Goal: Information Seeking & Learning: Find specific fact

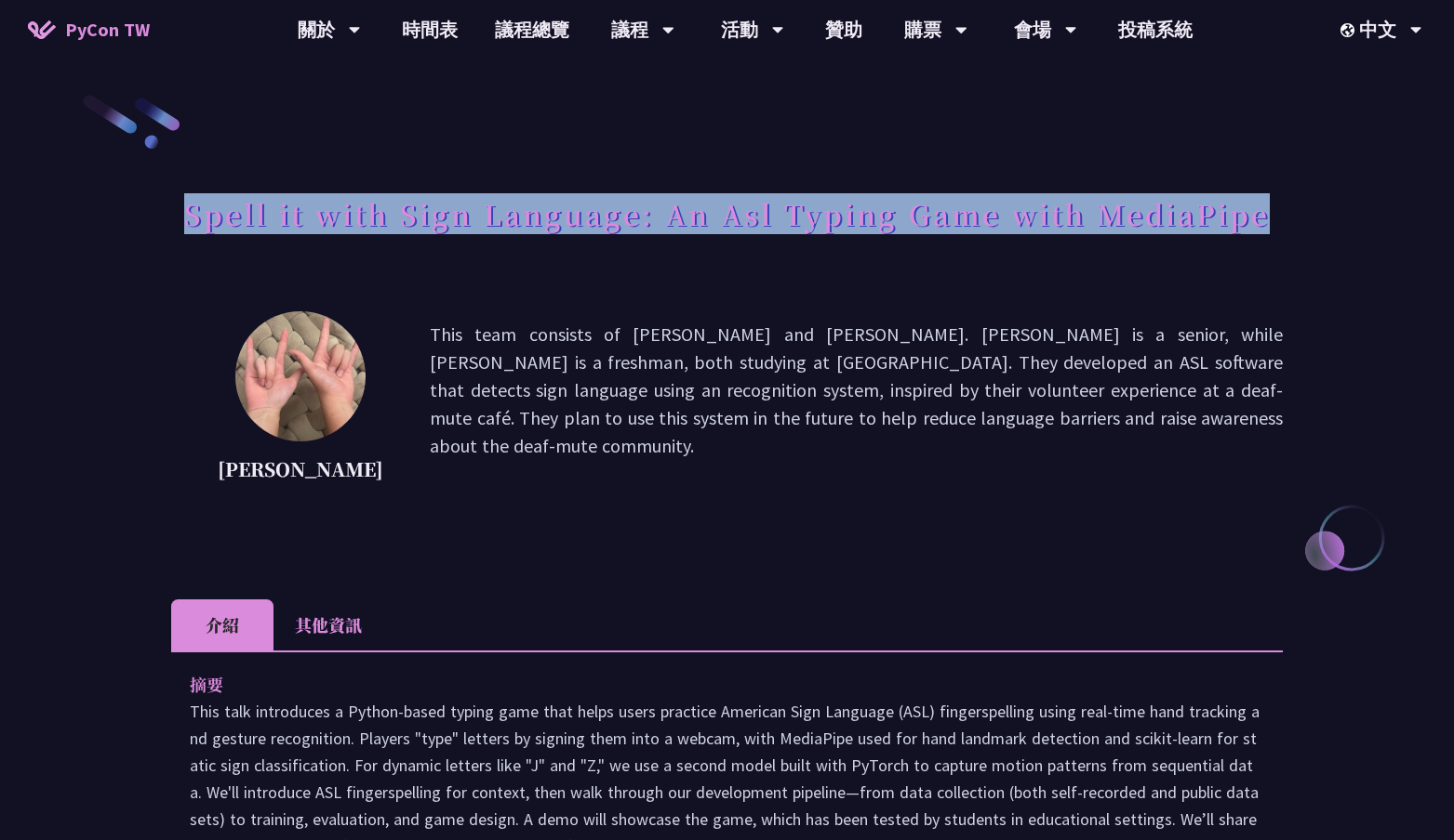
click at [727, 377] on p "This team consists of [PERSON_NAME] and [PERSON_NAME]. [PERSON_NAME] is a senio…" at bounding box center [855, 404] width 853 height 167
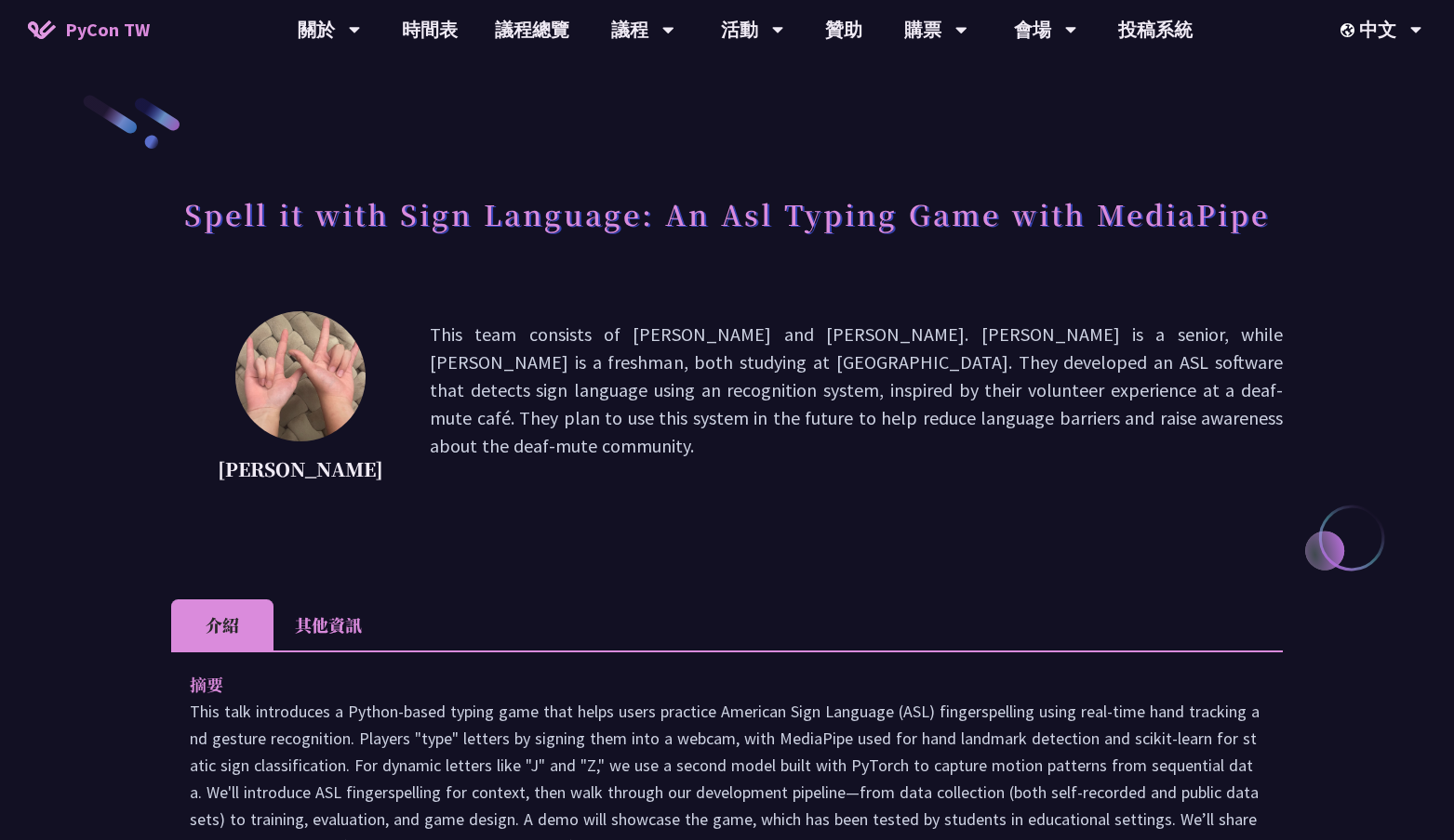
click at [815, 505] on div "[PERSON_NAME] This team consists of [PERSON_NAME] and [PERSON_NAME]. [PERSON_NA…" at bounding box center [727, 432] width 1111 height 242
click at [493, 229] on h1 "Spell it with Sign Language: An Asl Typing Game with MediaPipe" at bounding box center [727, 214] width 1085 height 56
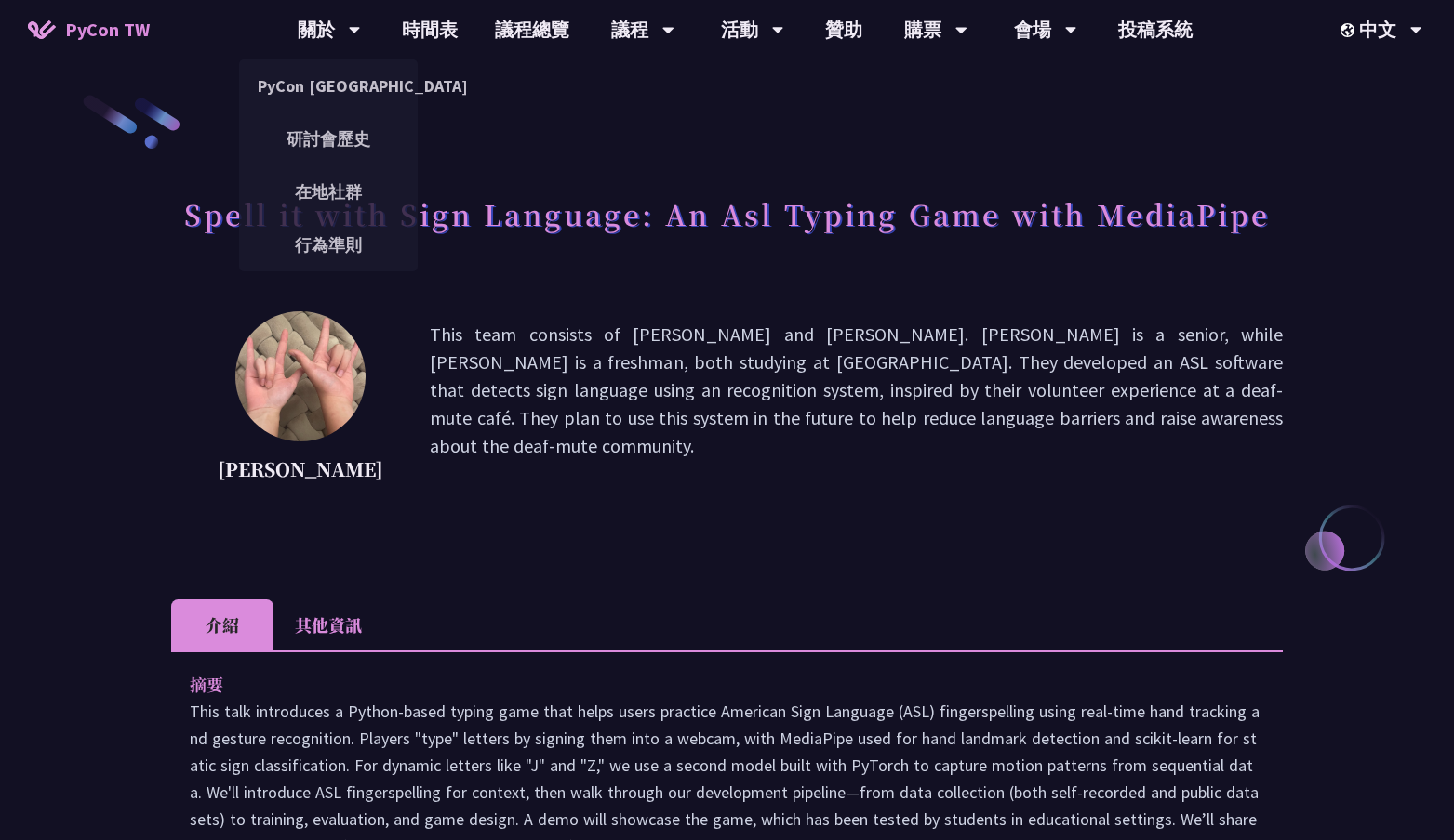
click at [493, 229] on h1 "Spell it with Sign Language: An Asl Typing Game with MediaPipe" at bounding box center [727, 214] width 1085 height 56
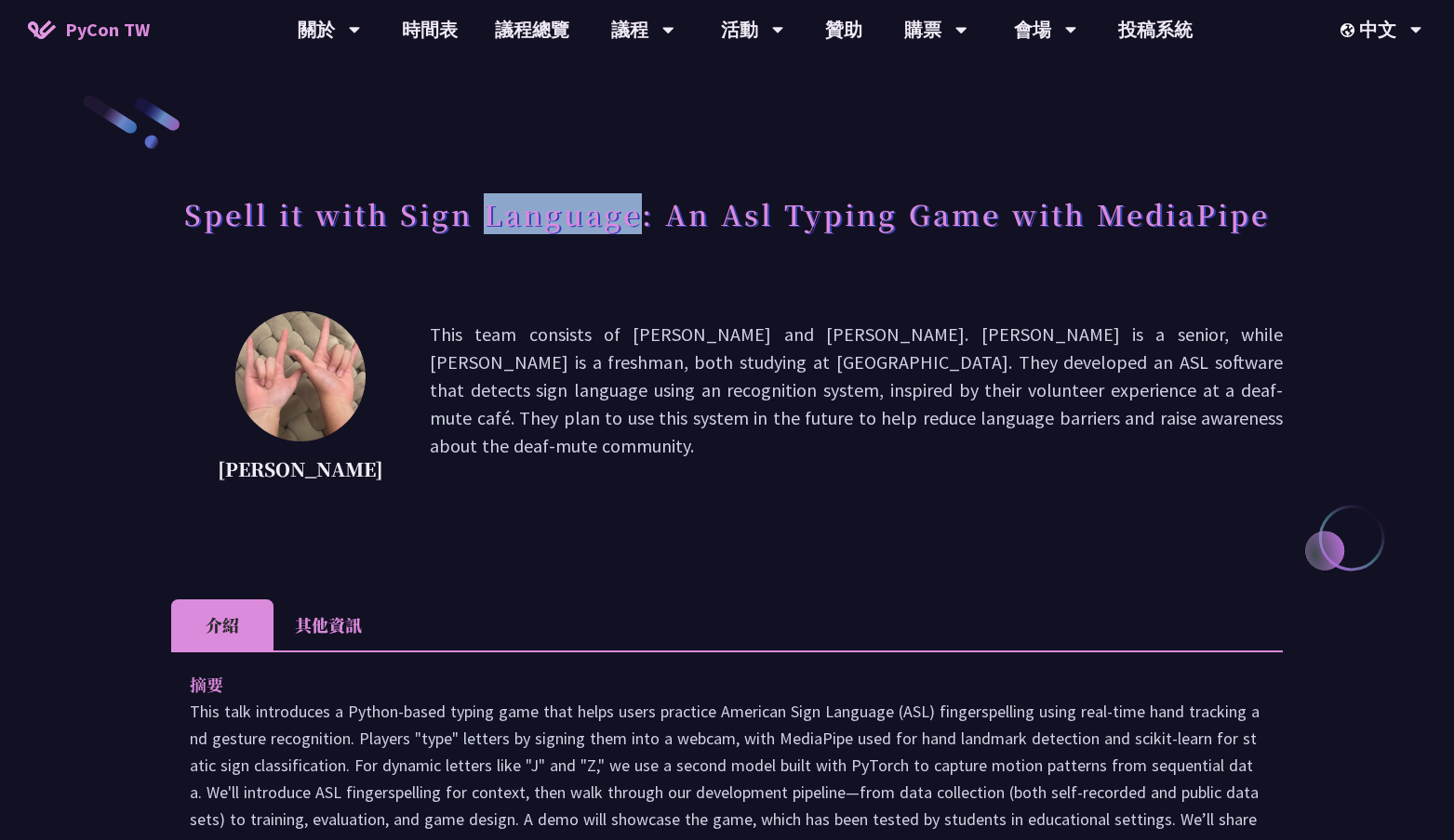
click at [493, 229] on h1 "Spell it with Sign Language: An Asl Typing Game with MediaPipe" at bounding box center [727, 214] width 1085 height 56
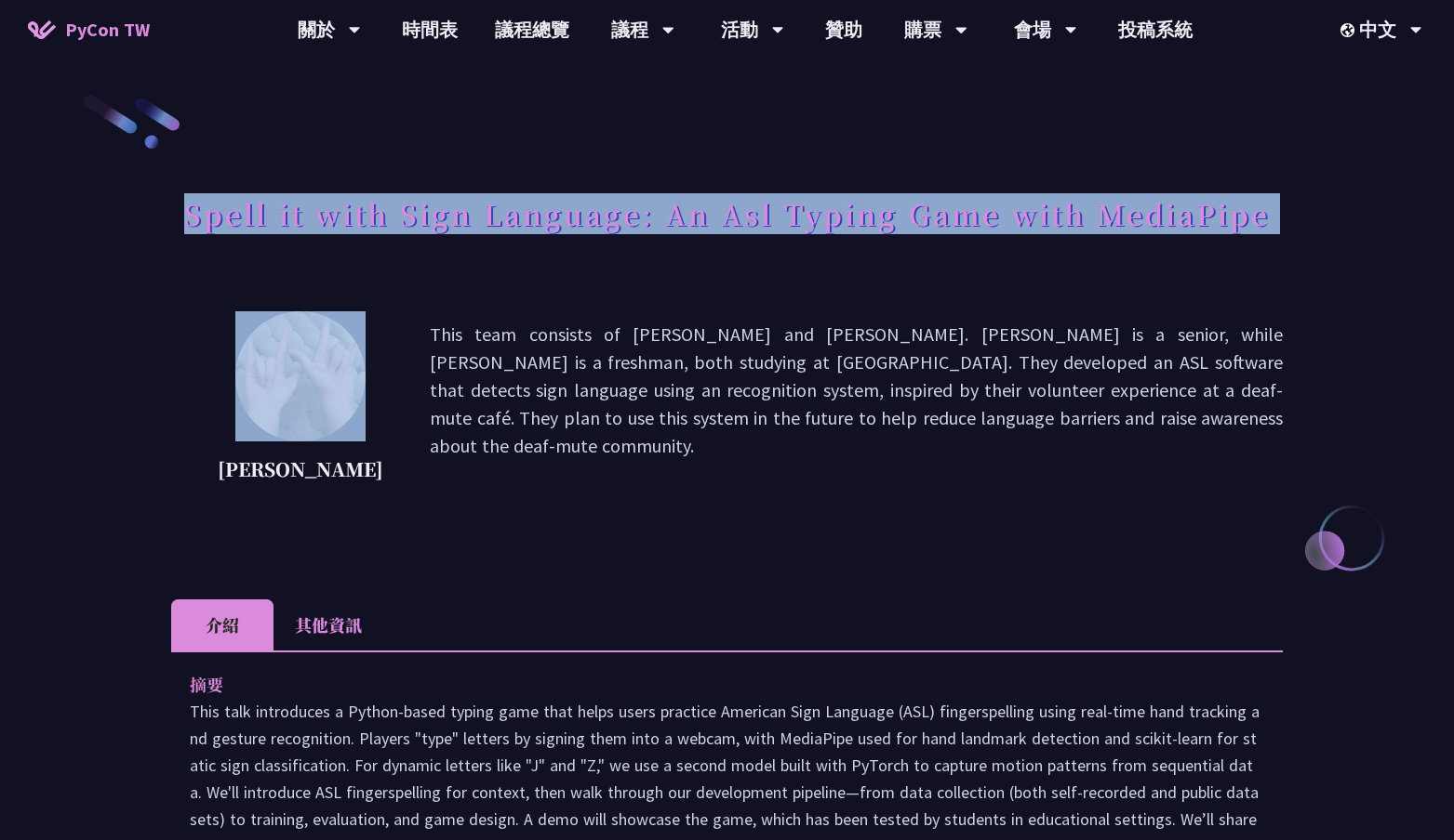
copy div "Spell it with Sign Language: An Asl Typing Game with MediaPipe"
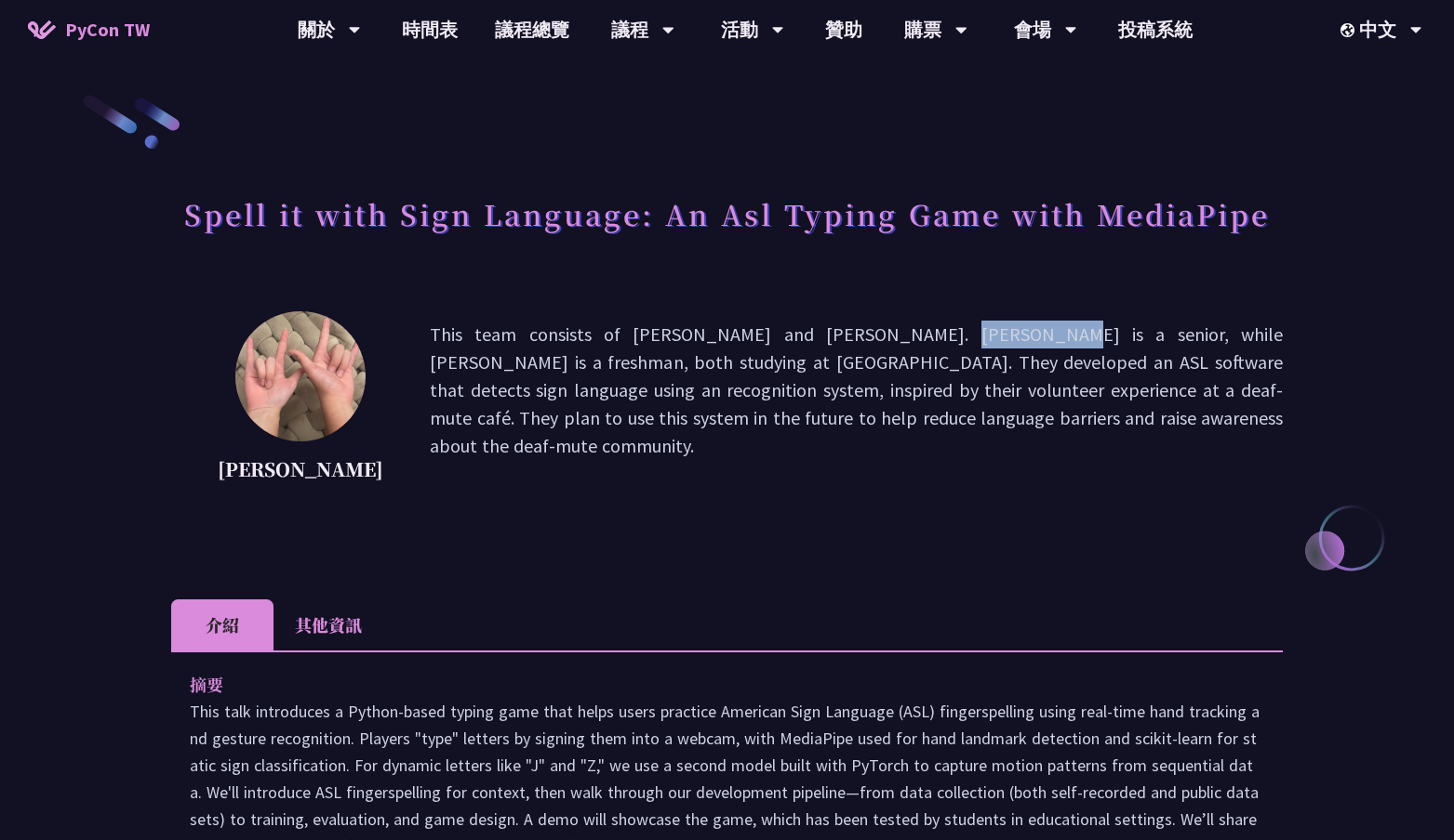
drag, startPoint x: 708, startPoint y: 338, endPoint x: 807, endPoint y: 338, distance: 99.0
click at [807, 338] on p "This team consists of [PERSON_NAME] and [PERSON_NAME]. [PERSON_NAME] is a senio…" at bounding box center [855, 404] width 853 height 167
copy p "[PERSON_NAME]"
click at [749, 333] on p "This team consists of [PERSON_NAME] and [PERSON_NAME]. [PERSON_NAME] is a senio…" at bounding box center [855, 404] width 853 height 167
drag, startPoint x: 713, startPoint y: 335, endPoint x: 802, endPoint y: 333, distance: 89.0
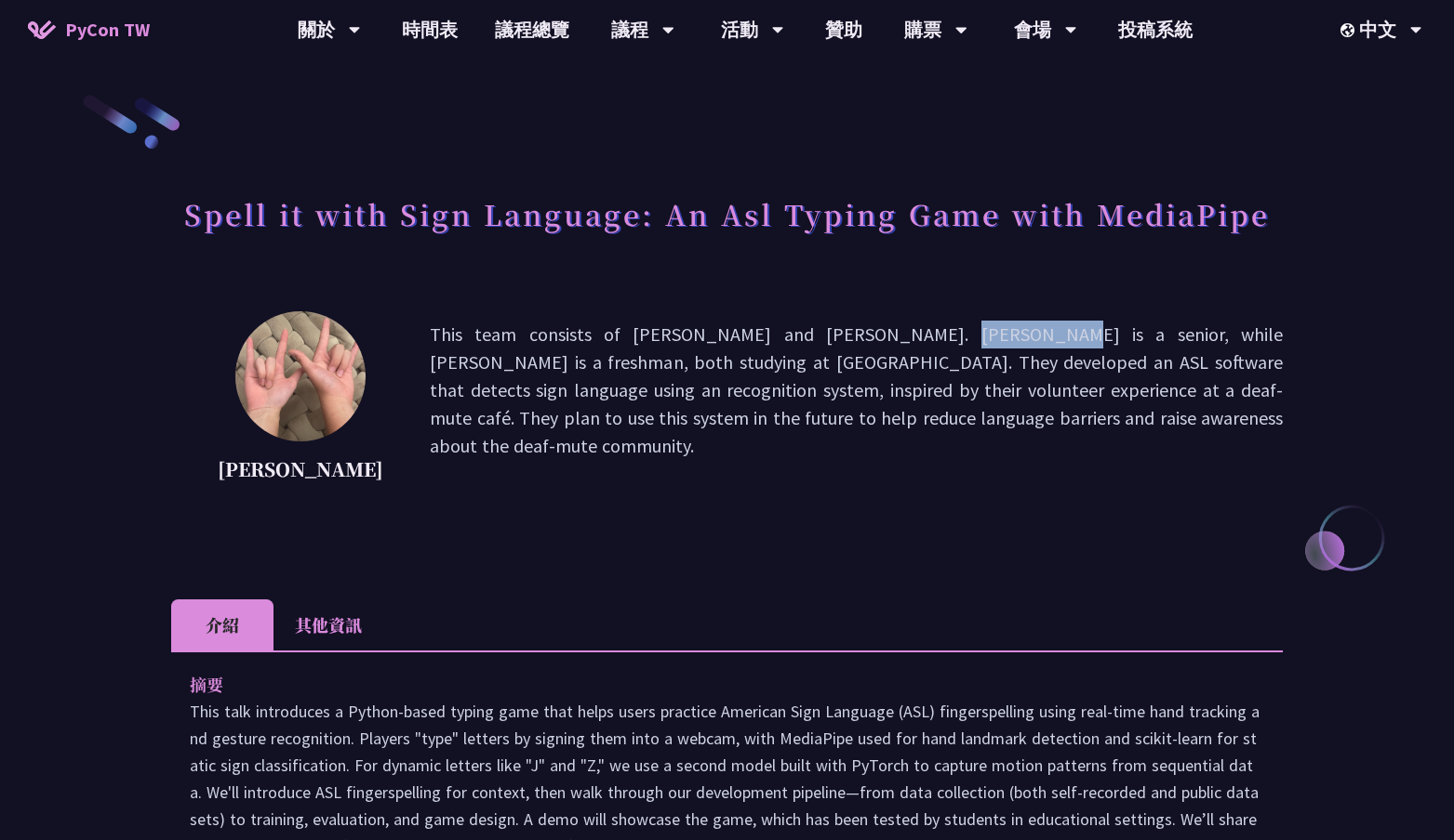
click at [803, 333] on p "This team consists of [PERSON_NAME] and [PERSON_NAME]. [PERSON_NAME] is a senio…" at bounding box center [855, 404] width 853 height 167
click at [797, 336] on p "This team consists of [PERSON_NAME] and [PERSON_NAME]. [PERSON_NAME] is a senio…" at bounding box center [855, 404] width 853 height 167
drag, startPoint x: 713, startPoint y: 330, endPoint x: 806, endPoint y: 329, distance: 93.0
click at [807, 329] on p "This team consists of [PERSON_NAME] and [PERSON_NAME]. [PERSON_NAME] is a senio…" at bounding box center [855, 404] width 853 height 167
copy p "[PERSON_NAME]"
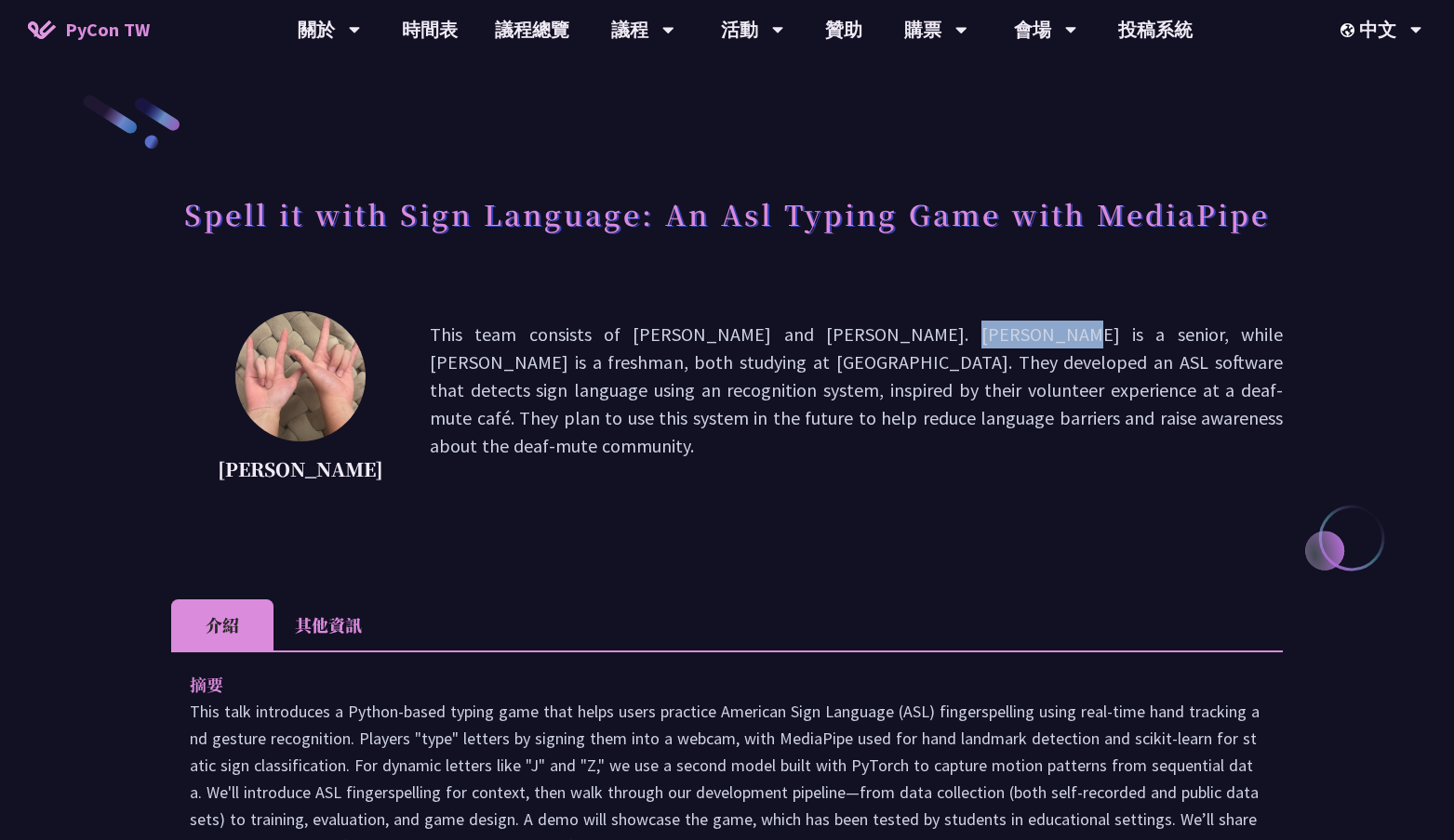
click at [772, 376] on p "This team consists of [PERSON_NAME] and [PERSON_NAME]. [PERSON_NAME] is a senio…" at bounding box center [855, 404] width 853 height 167
click at [776, 335] on p "This team consists of [PERSON_NAME] and [PERSON_NAME]. [PERSON_NAME] is a senio…" at bounding box center [855, 404] width 853 height 167
copy p "[PERSON_NAME]"
click at [815, 435] on p "This team consists of [PERSON_NAME] and [PERSON_NAME]. [PERSON_NAME] is a senio…" at bounding box center [855, 404] width 853 height 167
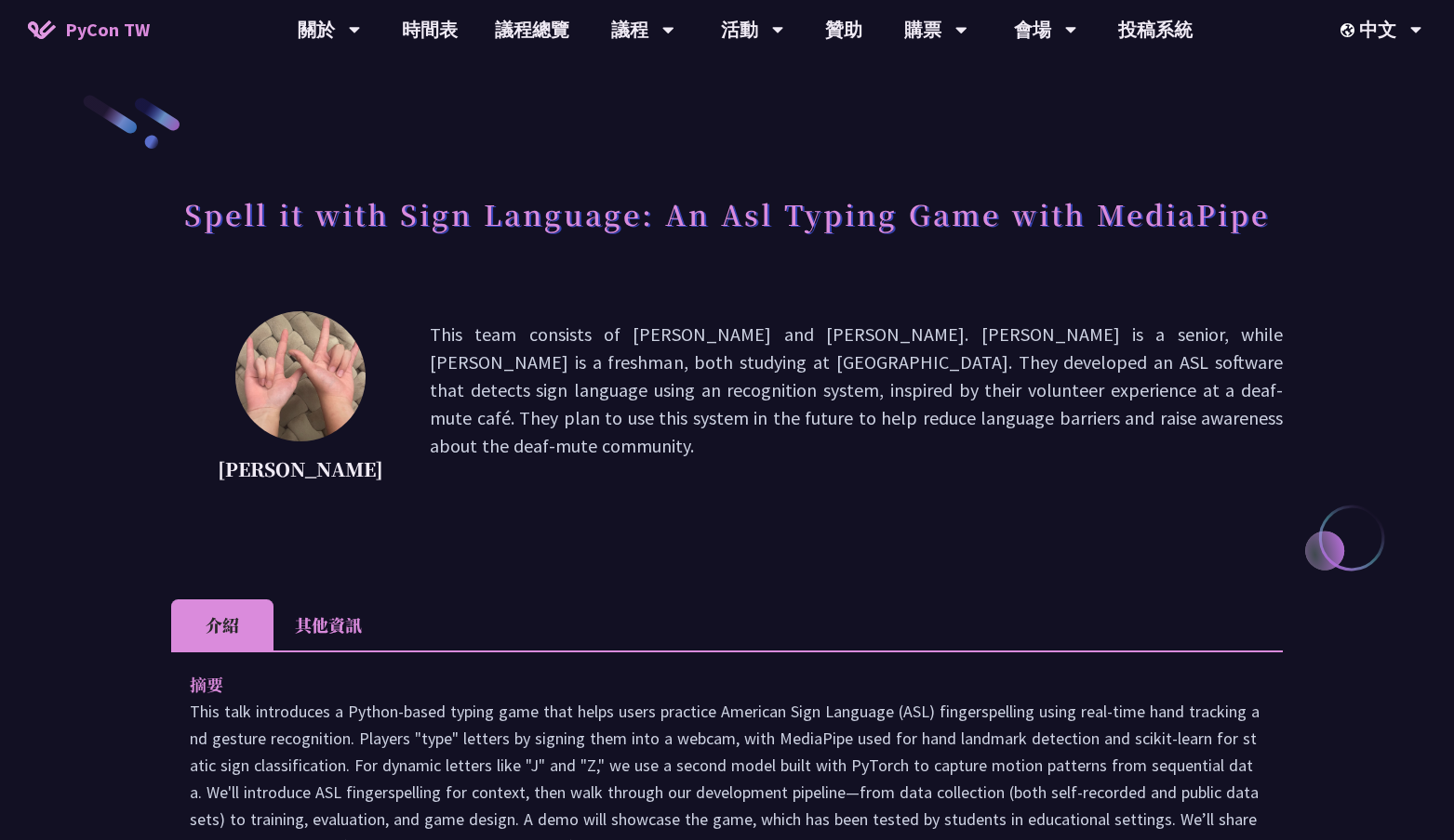
click at [708, 338] on p "This team consists of [PERSON_NAME] and [PERSON_NAME]. [PERSON_NAME] is a senio…" at bounding box center [855, 404] width 853 height 167
copy p "[PERSON_NAME]"
click at [645, 221] on h1 "Spell it with Sign Language: An Asl Typing Game with MediaPipe" at bounding box center [727, 214] width 1085 height 56
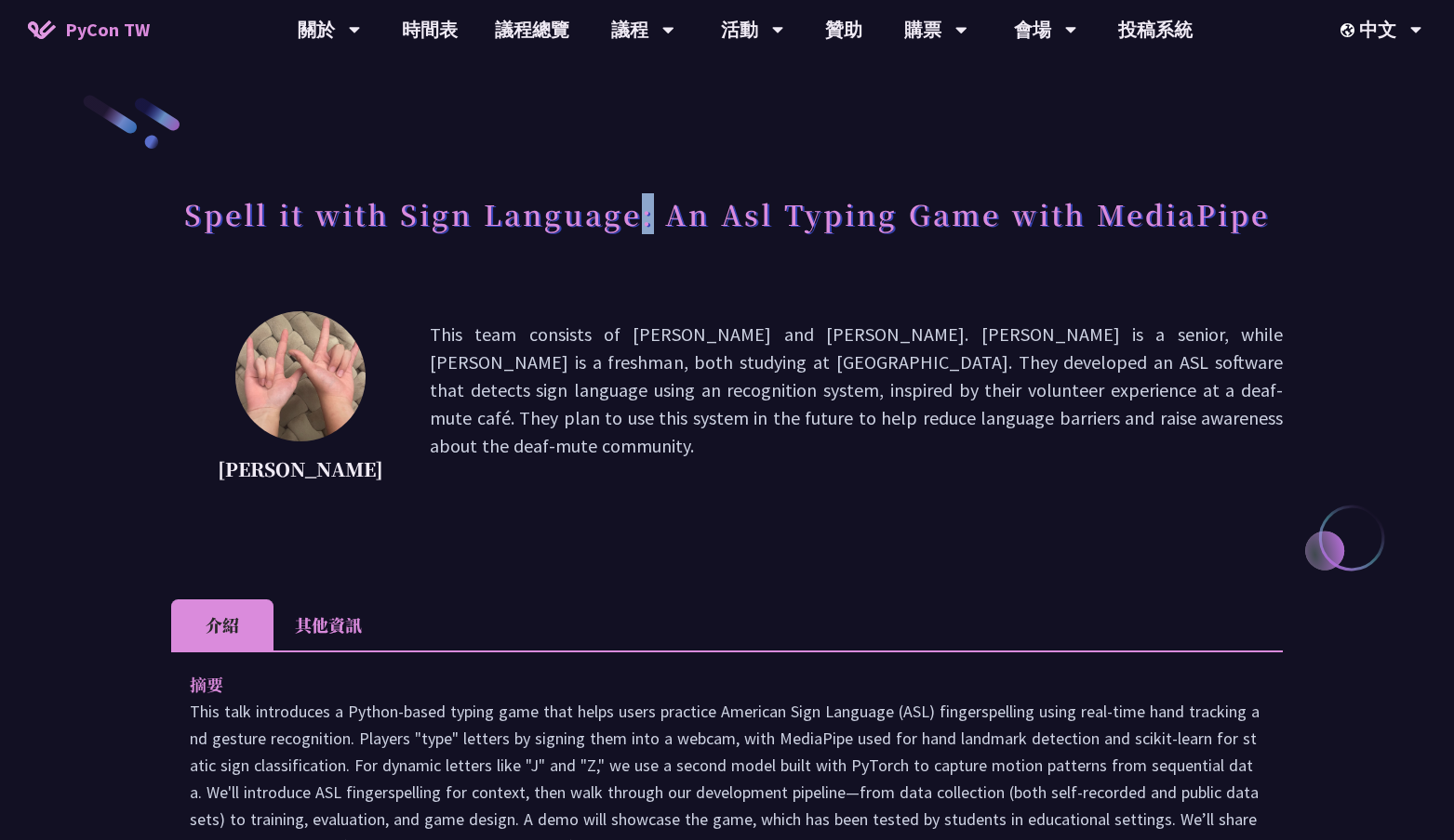
click at [645, 221] on h1 "Spell it with Sign Language: An Asl Typing Game with MediaPipe" at bounding box center [727, 214] width 1085 height 56
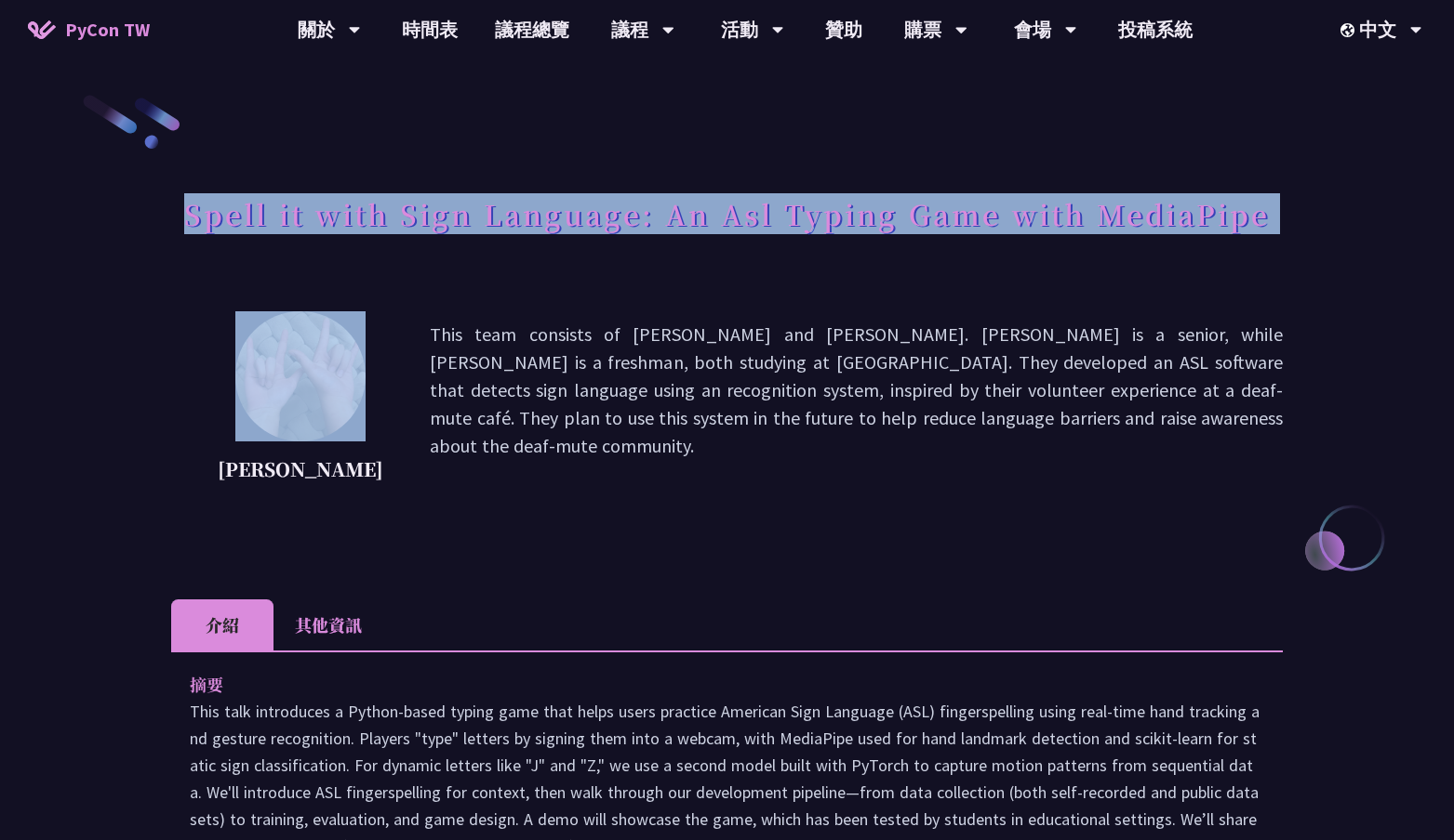
copy div "Spell it with Sign Language: An Asl Typing Game with MediaPipe"
click at [671, 401] on p "This team consists of [PERSON_NAME] and [PERSON_NAME]. [PERSON_NAME] is a senio…" at bounding box center [855, 404] width 853 height 167
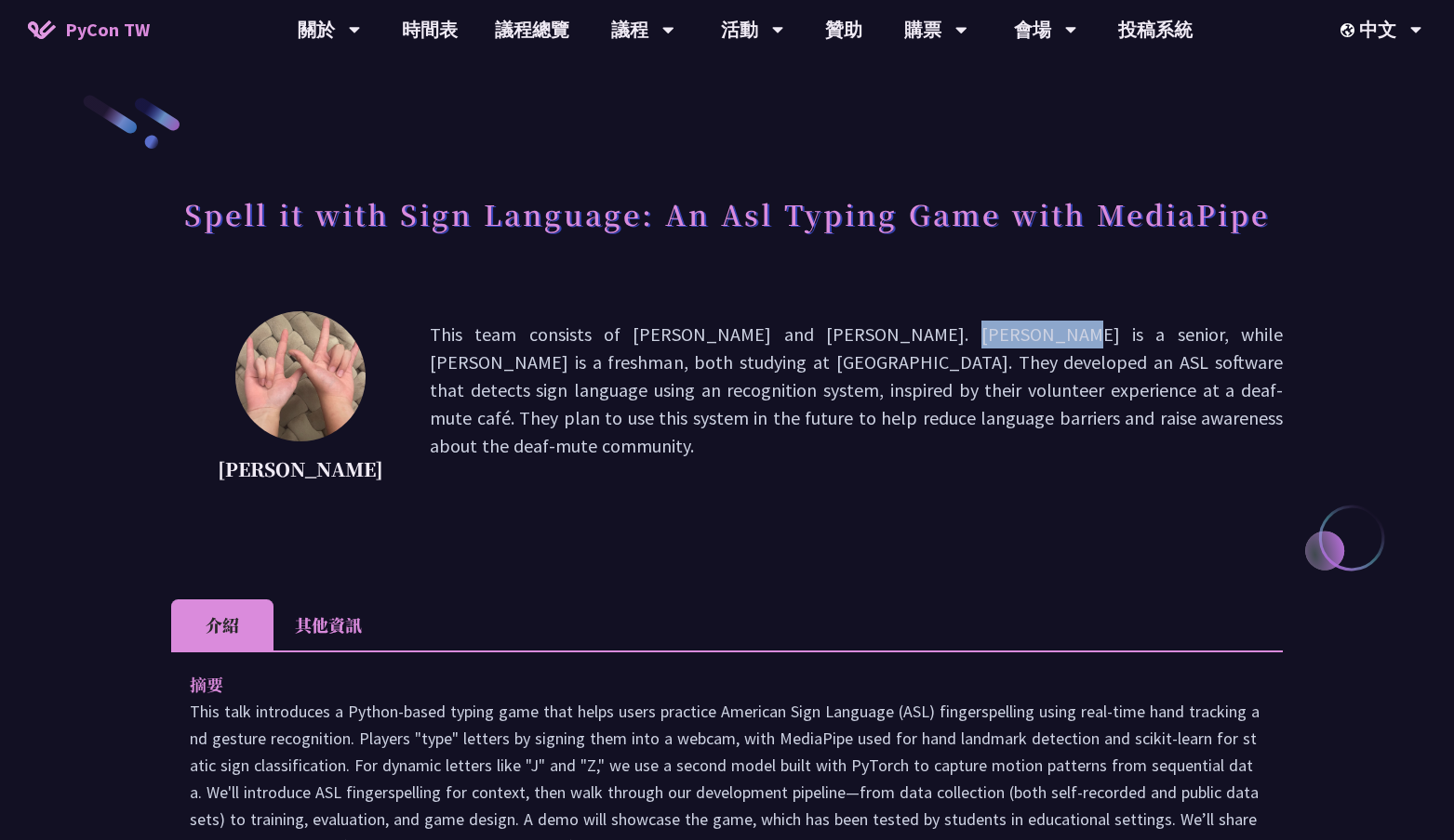
drag, startPoint x: 712, startPoint y: 335, endPoint x: 805, endPoint y: 335, distance: 93.0
click at [805, 335] on p "This team consists of [PERSON_NAME] and [PERSON_NAME]. [PERSON_NAME] is a senio…" at bounding box center [855, 404] width 853 height 167
copy p "[PERSON_NAME]"
drag, startPoint x: 564, startPoint y: 335, endPoint x: 665, endPoint y: 335, distance: 101.0
click at [665, 335] on p "This team consists of [PERSON_NAME] and [PERSON_NAME]. [PERSON_NAME] is a senio…" at bounding box center [855, 404] width 853 height 167
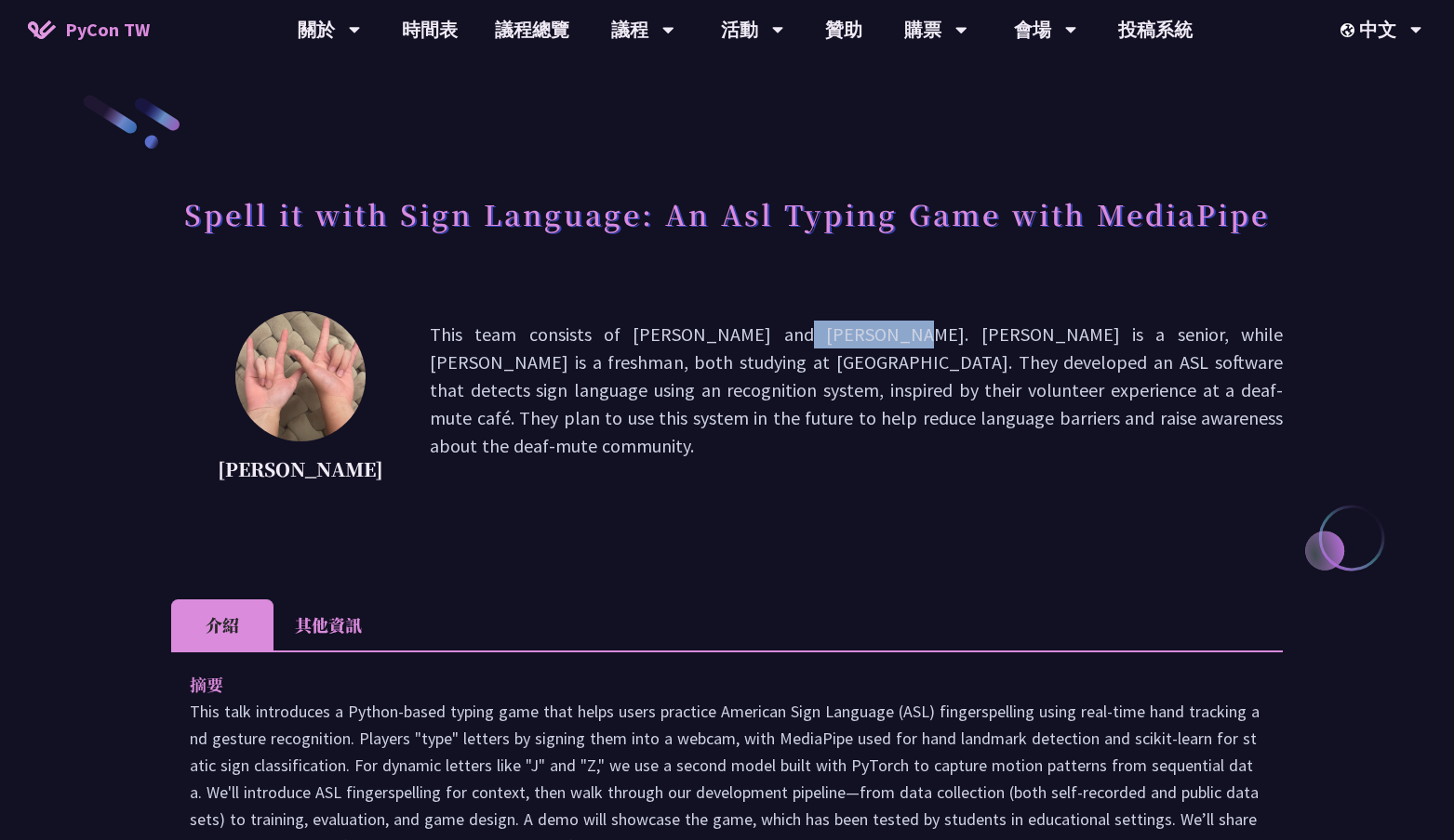
copy p "[PERSON_NAME]"
click at [1228, 354] on p "This team consists of [PERSON_NAME] and [PERSON_NAME]. [PERSON_NAME] is a senio…" at bounding box center [855, 404] width 853 height 167
